Goal: Task Accomplishment & Management: Complete application form

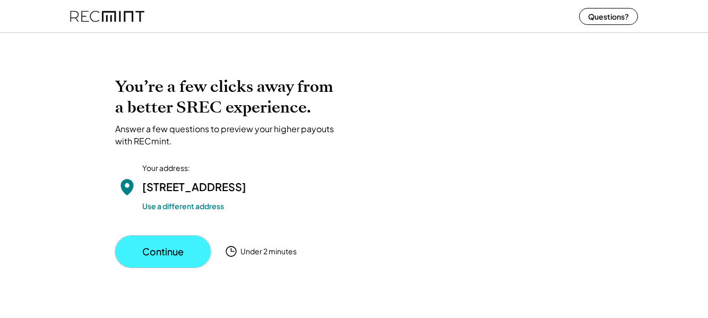
click at [172, 268] on button "Continue" at bounding box center [163, 252] width 96 height 32
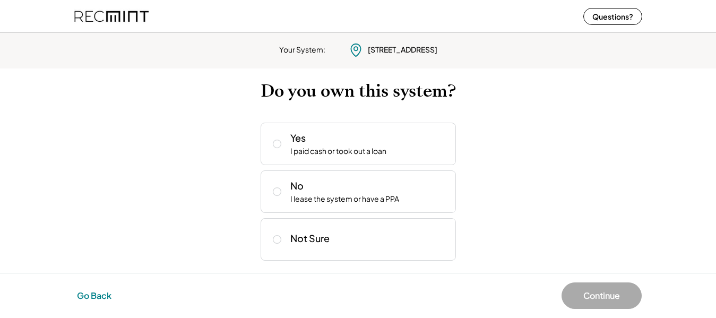
click at [98, 294] on button "Go Back" at bounding box center [94, 295] width 41 height 23
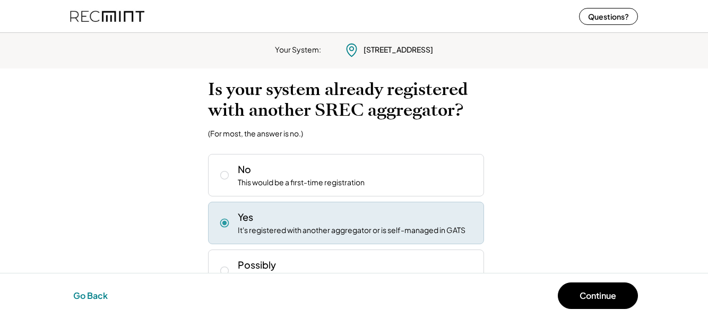
click at [85, 292] on button "Go Back" at bounding box center [90, 295] width 41 height 23
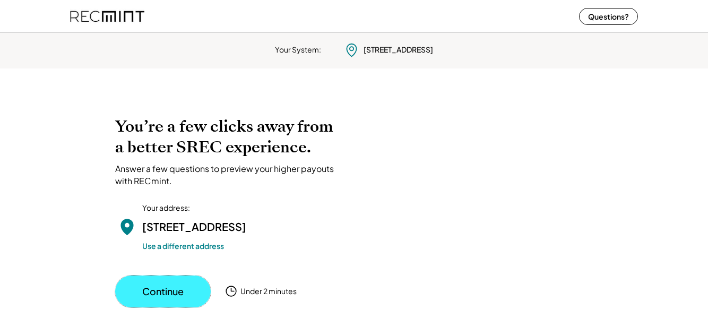
click at [158, 304] on button "Continue" at bounding box center [163, 292] width 96 height 32
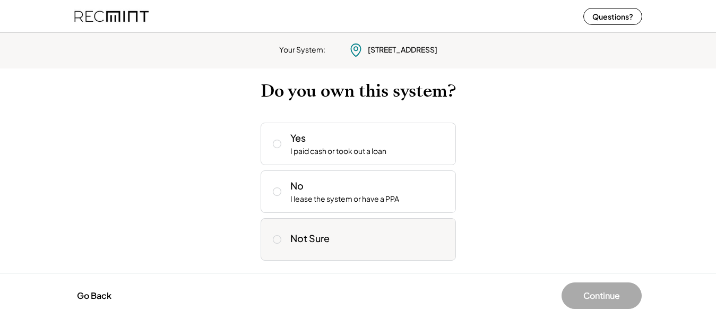
click at [277, 237] on icon at bounding box center [277, 239] width 11 height 11
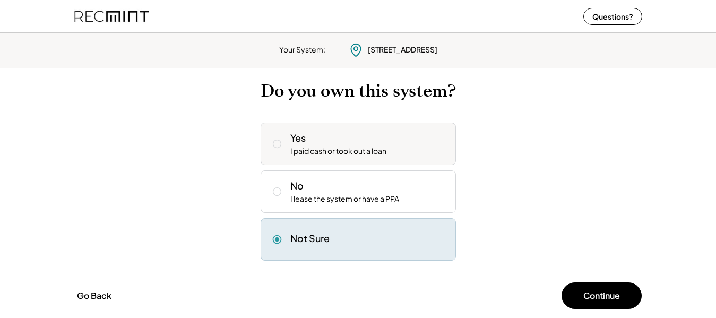
click at [276, 145] on icon at bounding box center [277, 144] width 11 height 11
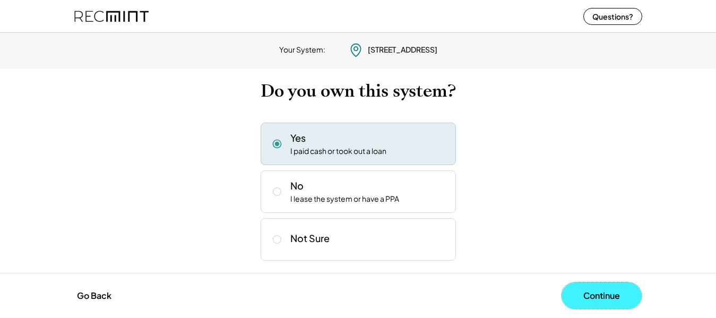
click at [605, 294] on button "Continue" at bounding box center [602, 295] width 80 height 27
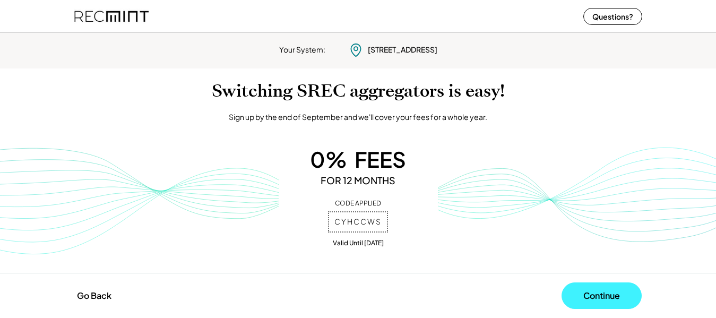
click at [600, 293] on button "Continue" at bounding box center [602, 295] width 80 height 27
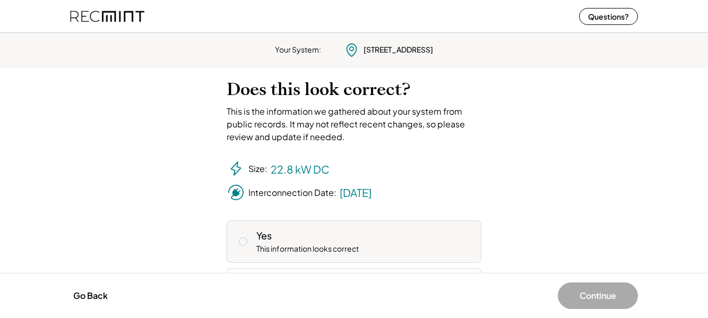
click at [243, 240] on icon at bounding box center [243, 241] width 11 height 11
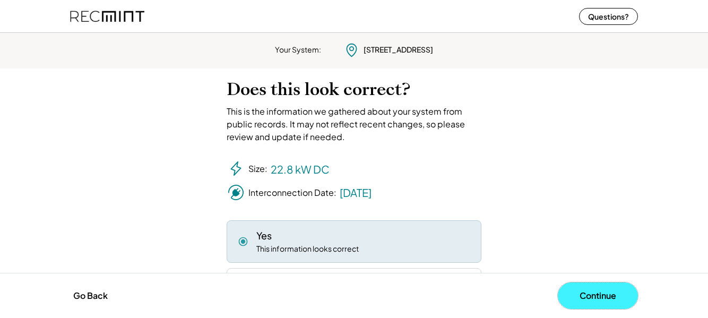
click at [600, 298] on button "Continue" at bounding box center [598, 295] width 80 height 27
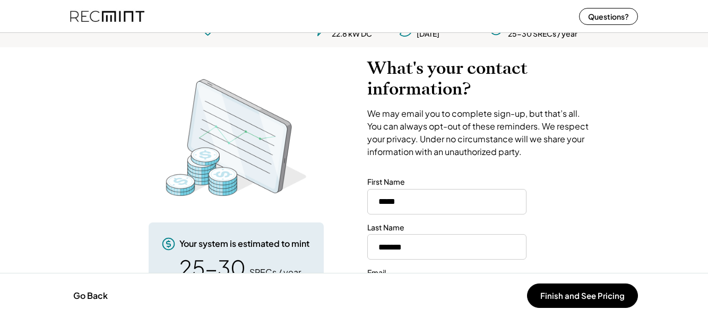
scroll to position [64, 0]
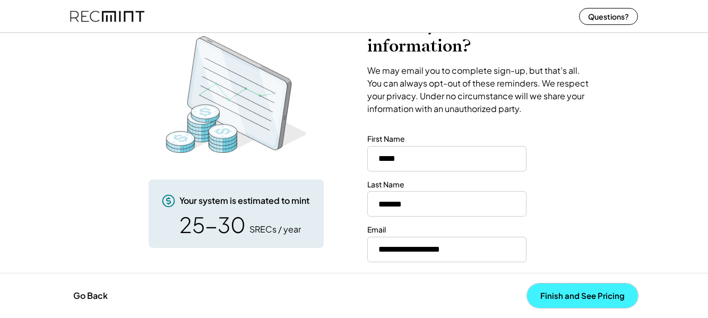
click at [572, 295] on button "Finish and See Pricing" at bounding box center [582, 295] width 111 height 24
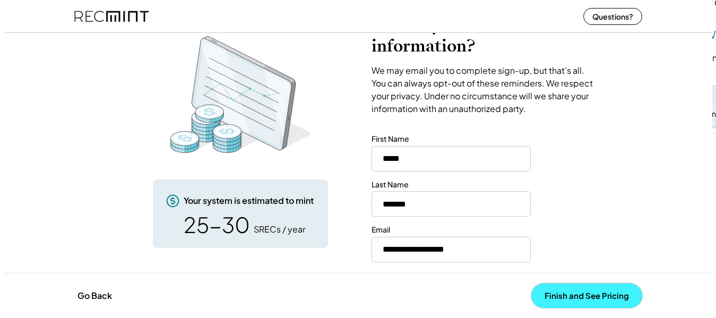
scroll to position [0, 0]
